Goal: Information Seeking & Learning: Learn about a topic

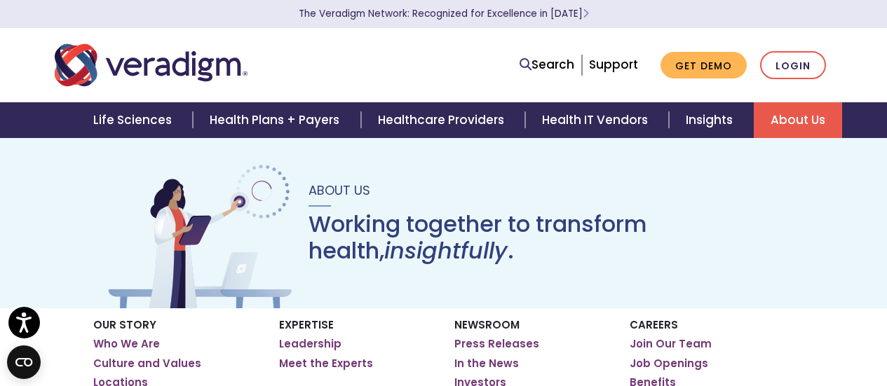
click at [0, 0] on link "Job Openings" at bounding box center [0, 0] width 0 height 0
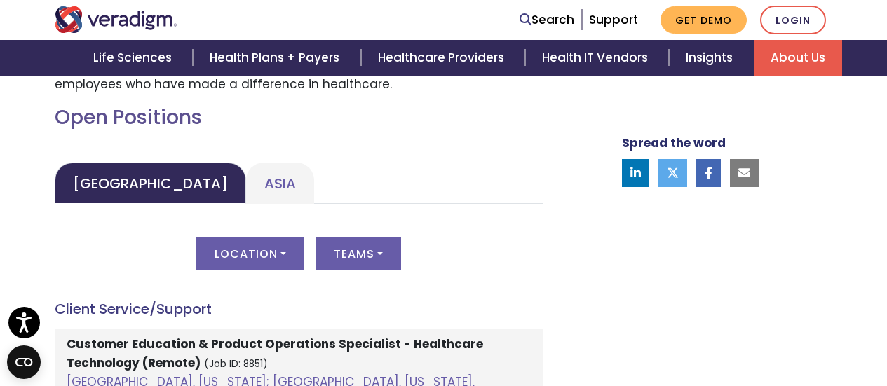
scroll to position [638, 0]
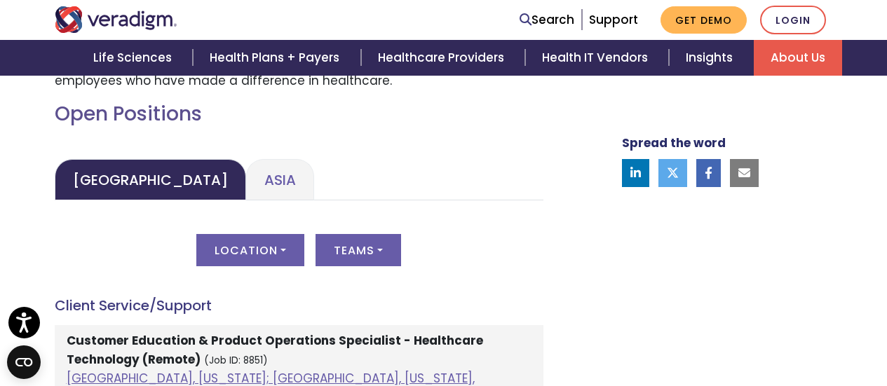
click at [246, 175] on link "Asia" at bounding box center [280, 179] width 68 height 41
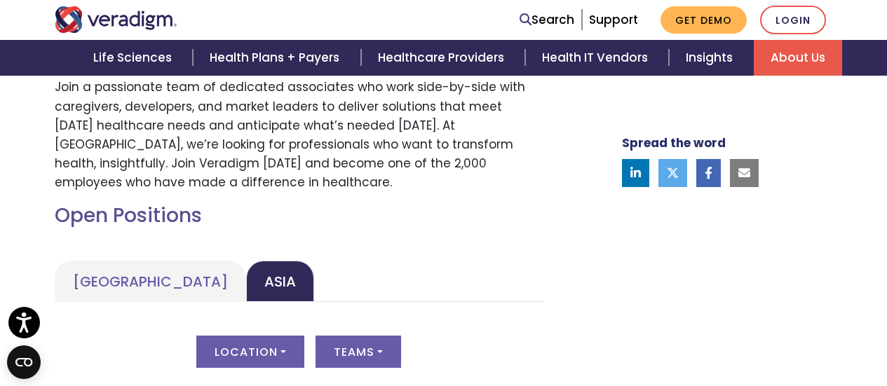
scroll to position [501, 0]
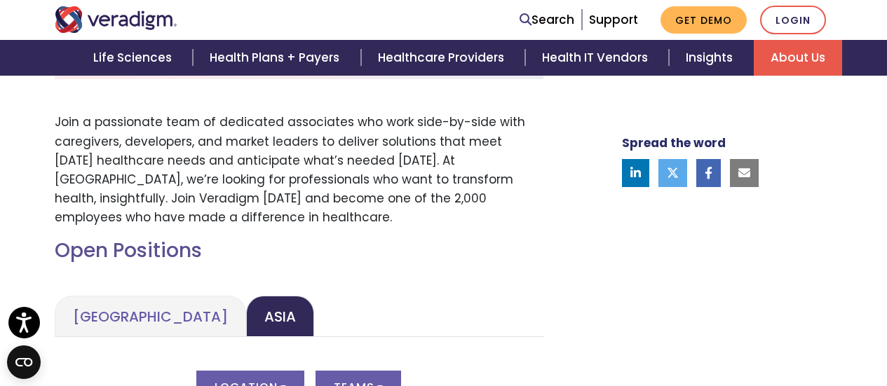
click at [93, 321] on link "United States" at bounding box center [150, 316] width 191 height 41
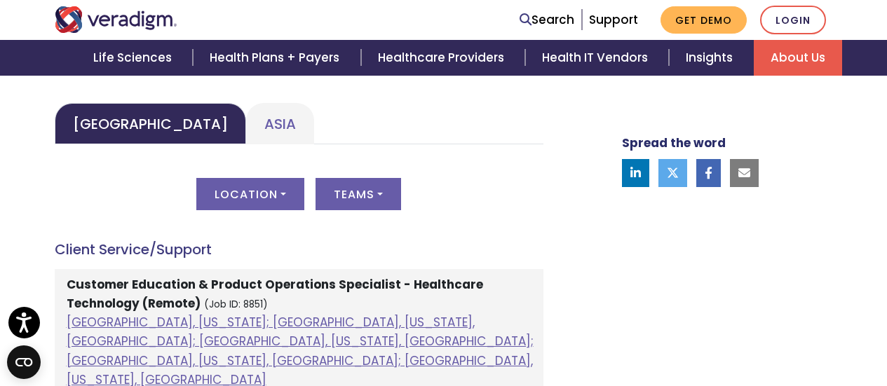
scroll to position [628, 0]
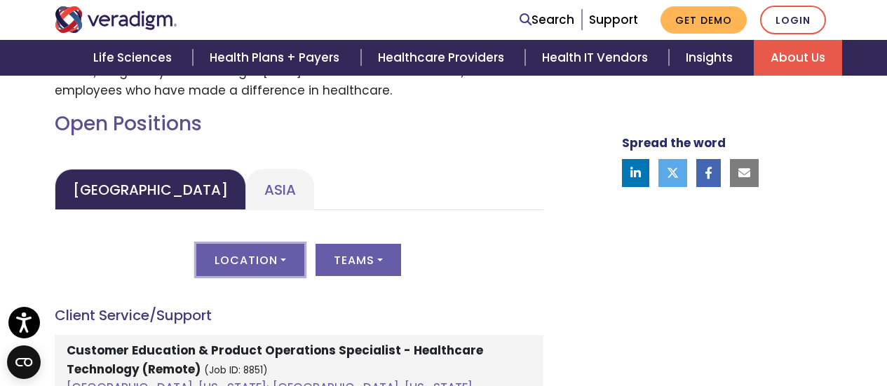
click at [288, 260] on button "Location" at bounding box center [250, 260] width 108 height 32
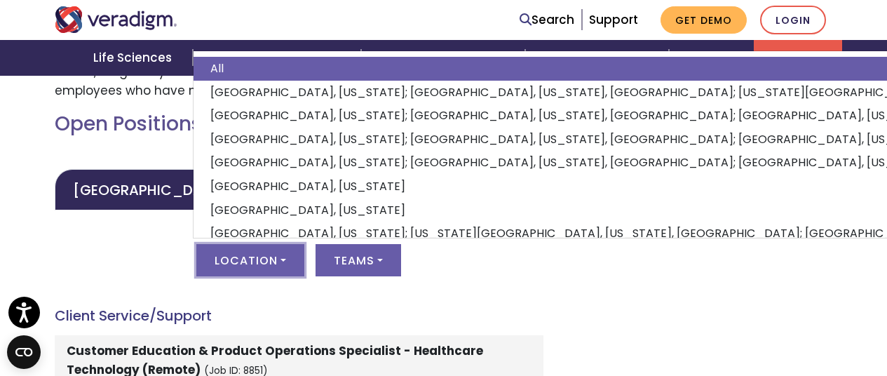
click at [288, 260] on button "Location" at bounding box center [250, 260] width 108 height 32
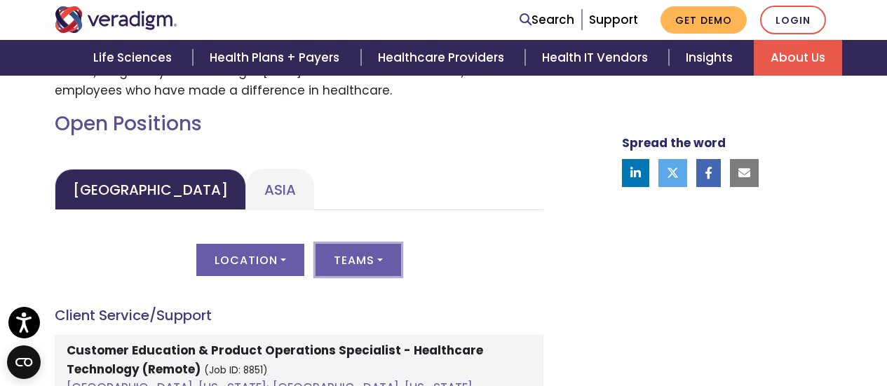
click at [353, 264] on button "Teams" at bounding box center [358, 260] width 86 height 32
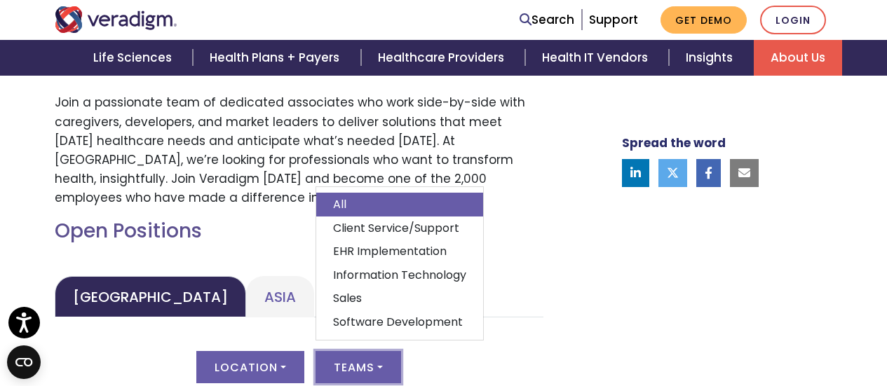
scroll to position [484, 0]
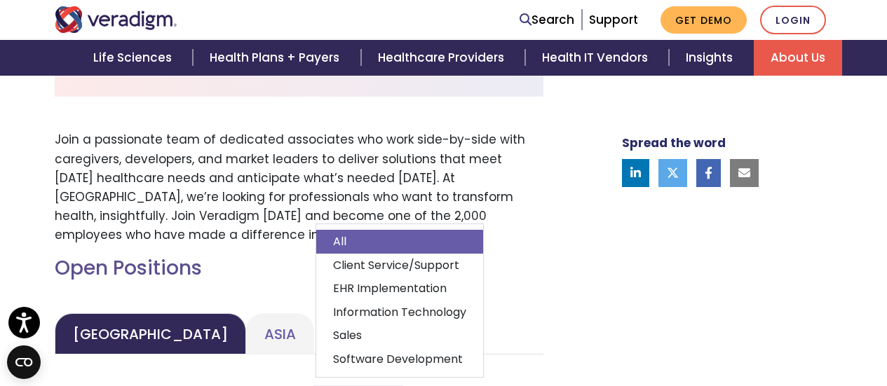
click at [402, 263] on link "Client Service/Support" at bounding box center [399, 266] width 167 height 24
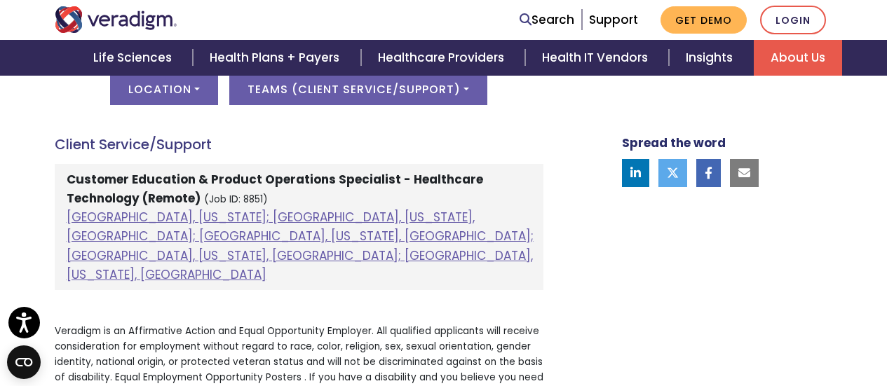
scroll to position [770, 0]
